Goal: Task Accomplishment & Management: Complete application form

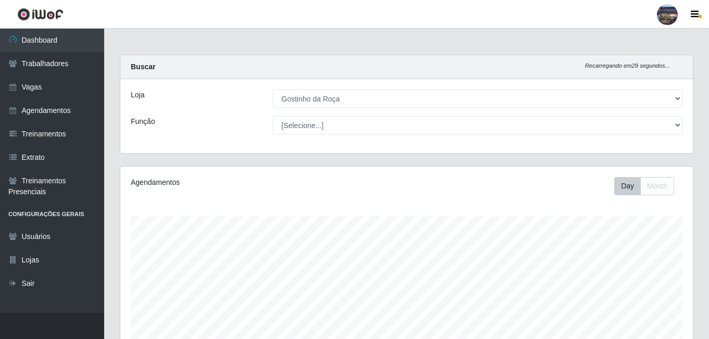
select select "303"
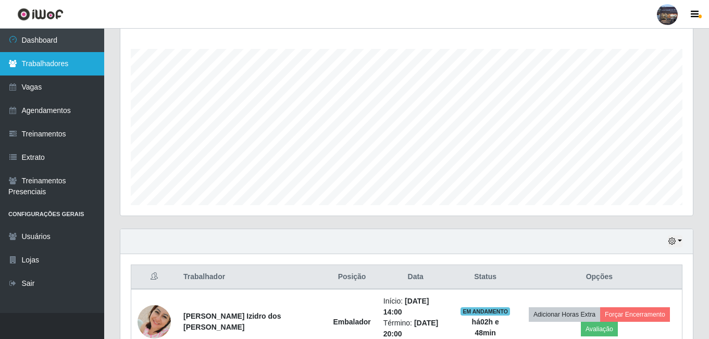
scroll to position [216, 573]
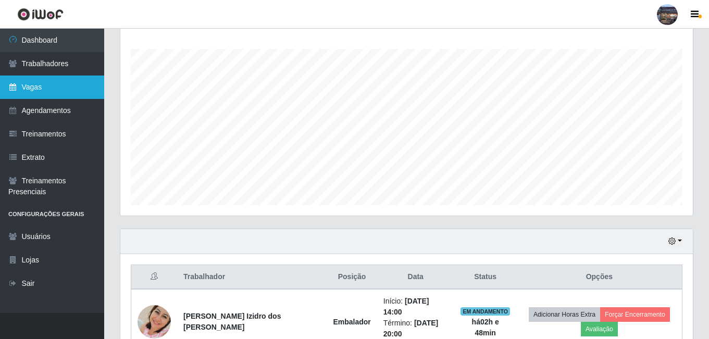
click at [43, 93] on link "Vagas" at bounding box center [52, 87] width 104 height 23
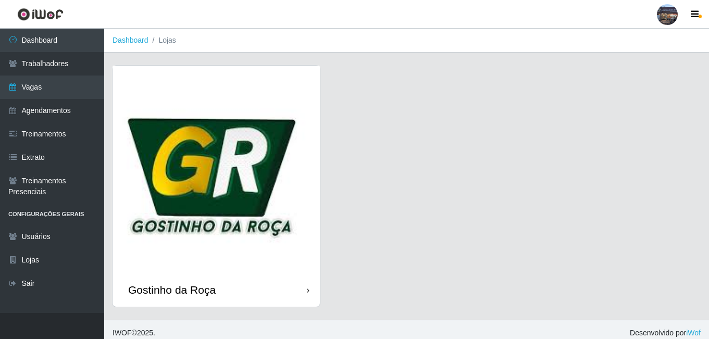
click at [247, 157] on img at bounding box center [216, 169] width 207 height 207
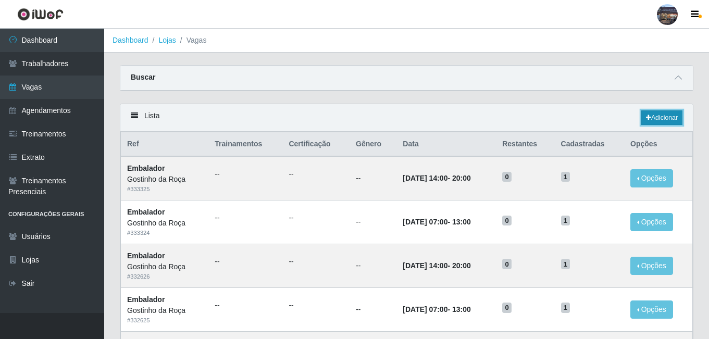
click at [642, 121] on link "Adicionar" at bounding box center [662, 117] width 41 height 15
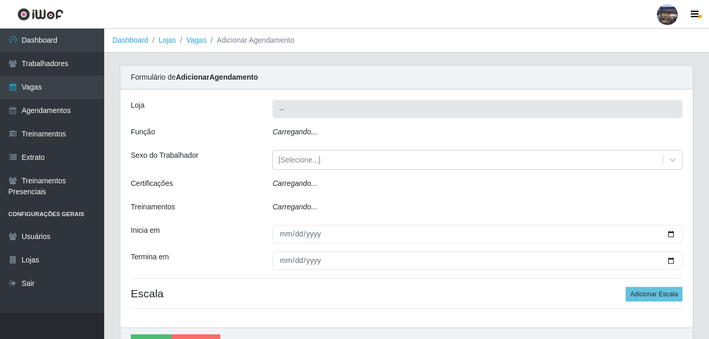
type input "Gostinho da Roça"
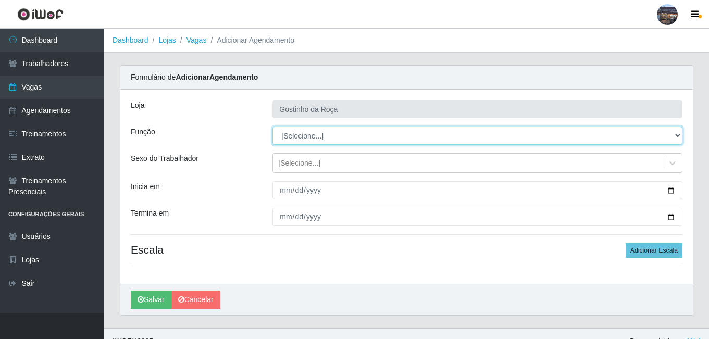
click at [361, 133] on select "[Selecione...] ASG ASG + ASG ++ Embalador Embalador + Embalador ++ Operador de …" at bounding box center [478, 136] width 410 height 18
select select "1"
click at [273, 127] on select "[Selecione...] ASG ASG + ASG ++ Embalador Embalador + Embalador ++ Operador de …" at bounding box center [478, 136] width 410 height 18
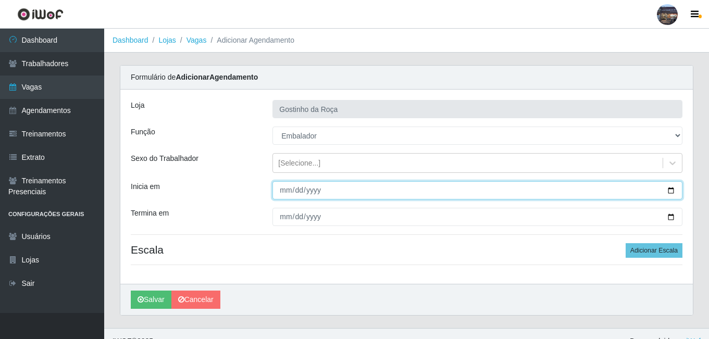
click at [344, 183] on input "Inicia em" at bounding box center [478, 190] width 410 height 18
click at [347, 191] on input "Inicia em" at bounding box center [478, 190] width 410 height 18
click at [285, 189] on input "Inicia em" at bounding box center [478, 190] width 410 height 18
click at [674, 194] on input "Inicia em" at bounding box center [478, 190] width 410 height 18
type input "[DATE]"
